Goal: Information Seeking & Learning: Learn about a topic

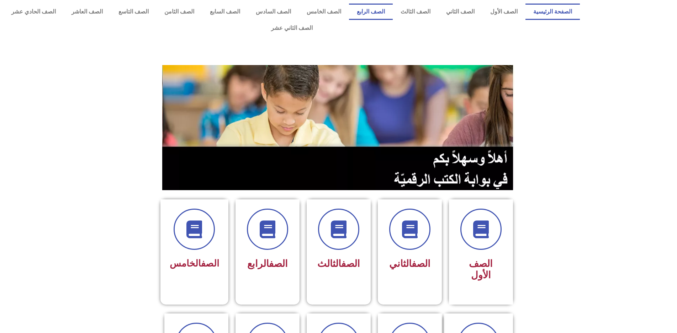
click at [383, 13] on link "الصف الرابع" at bounding box center [371, 12] width 44 height 16
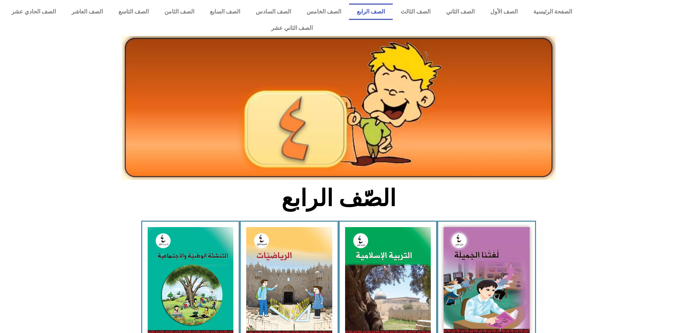
drag, startPoint x: 256, startPoint y: 273, endPoint x: 257, endPoint y: 327, distance: 54.1
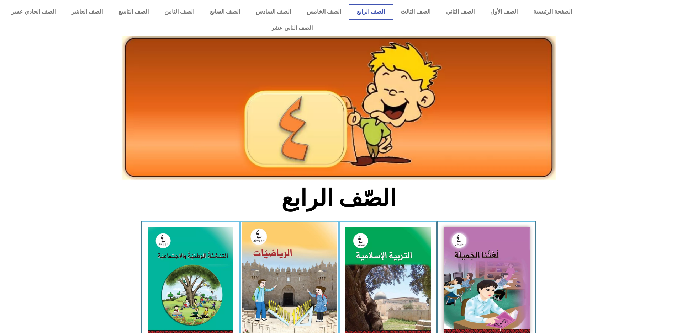
drag, startPoint x: 257, startPoint y: 327, endPoint x: 279, endPoint y: 304, distance: 32.5
click at [279, 304] on img at bounding box center [289, 281] width 95 height 118
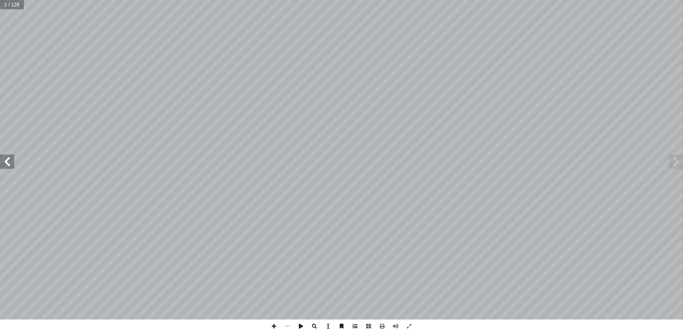
click at [356, 325] on span at bounding box center [355, 327] width 14 height 14
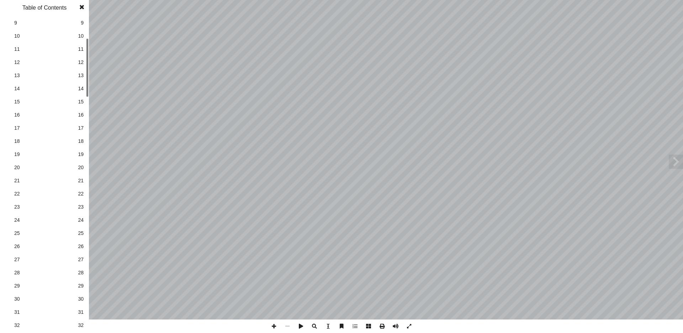
click at [76, 225] on link "24 24" at bounding box center [44, 220] width 80 height 13
click at [81, 7] on span at bounding box center [81, 7] width 13 height 14
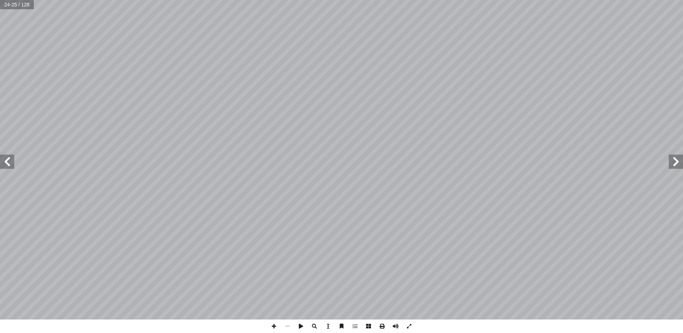
click at [678, 164] on span at bounding box center [675, 162] width 14 height 14
click at [11, 165] on span at bounding box center [7, 162] width 14 height 14
click at [409, 330] on span at bounding box center [409, 327] width 14 height 14
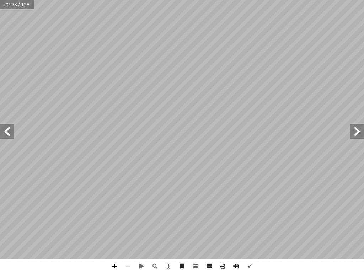
click at [117, 268] on span at bounding box center [115, 267] width 14 height 14
